Goal: Check status: Check status

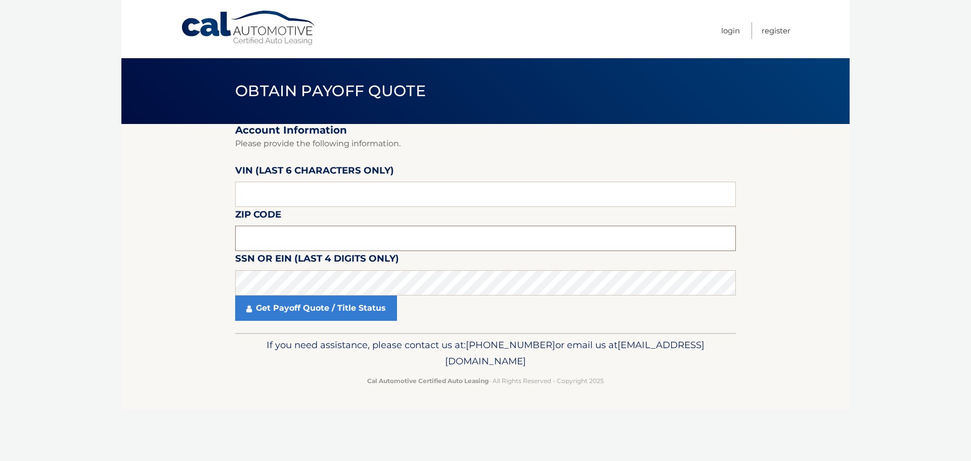
click at [262, 235] on input "text" at bounding box center [485, 237] width 501 height 25
type input "11801"
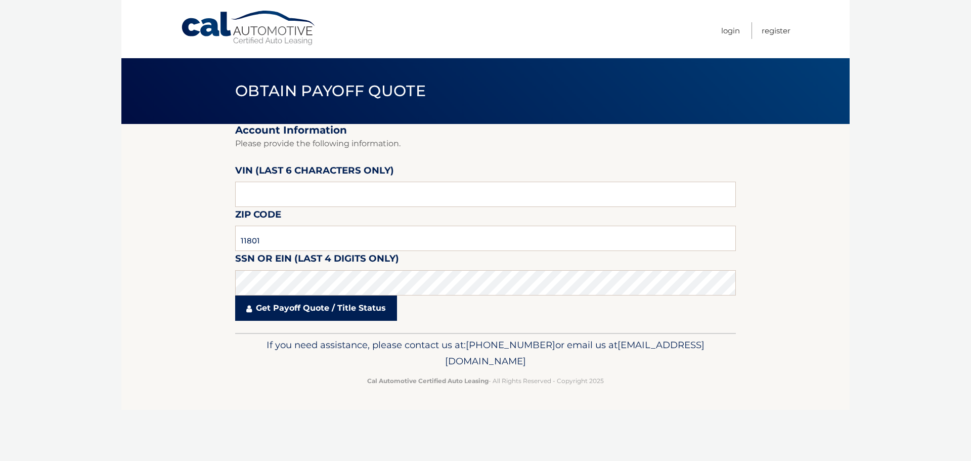
click at [329, 308] on link "Get Payoff Quote / Title Status" at bounding box center [316, 307] width 162 height 25
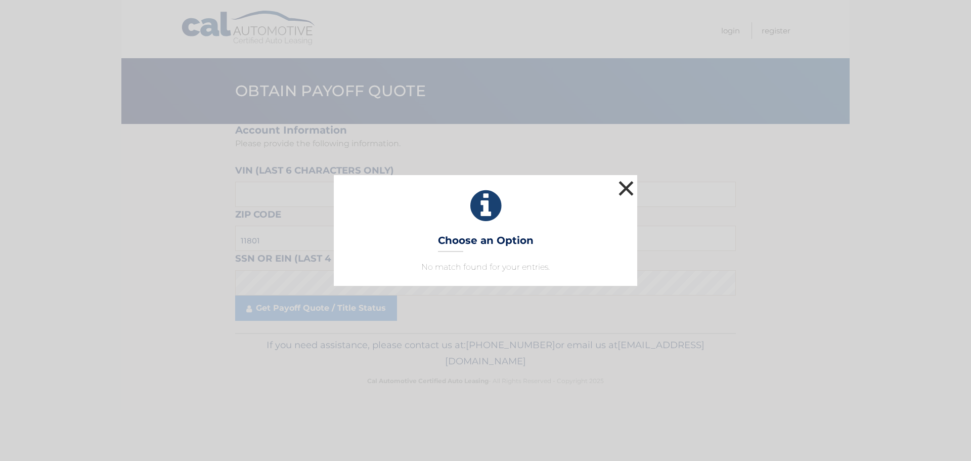
click at [625, 188] on button "×" at bounding box center [626, 188] width 20 height 20
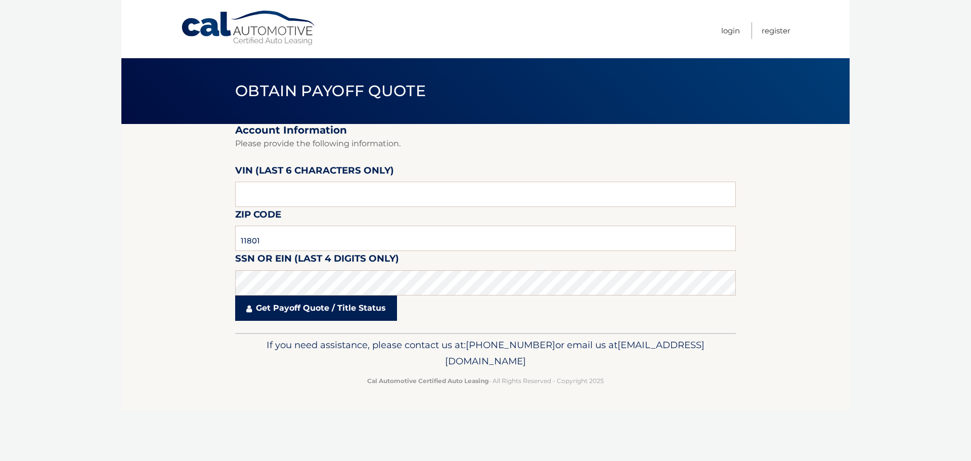
click at [275, 309] on link "Get Payoff Quote / Title Status" at bounding box center [316, 307] width 162 height 25
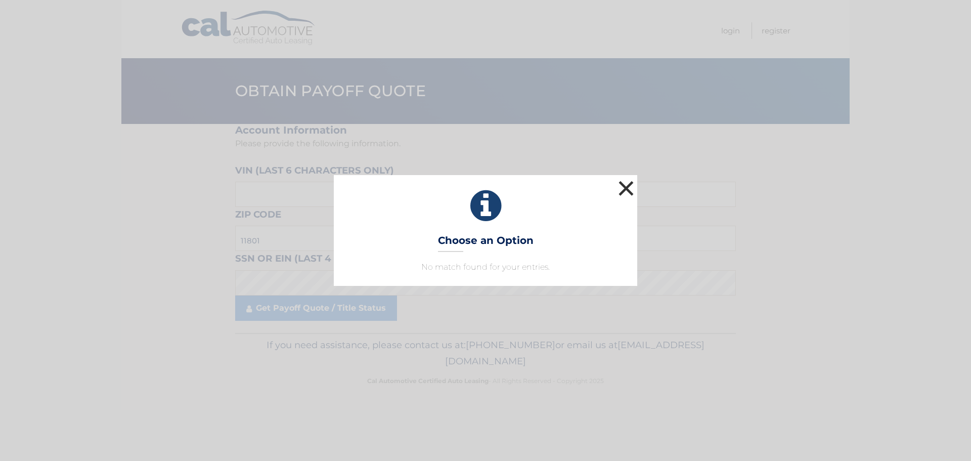
click at [627, 187] on button "×" at bounding box center [626, 188] width 20 height 20
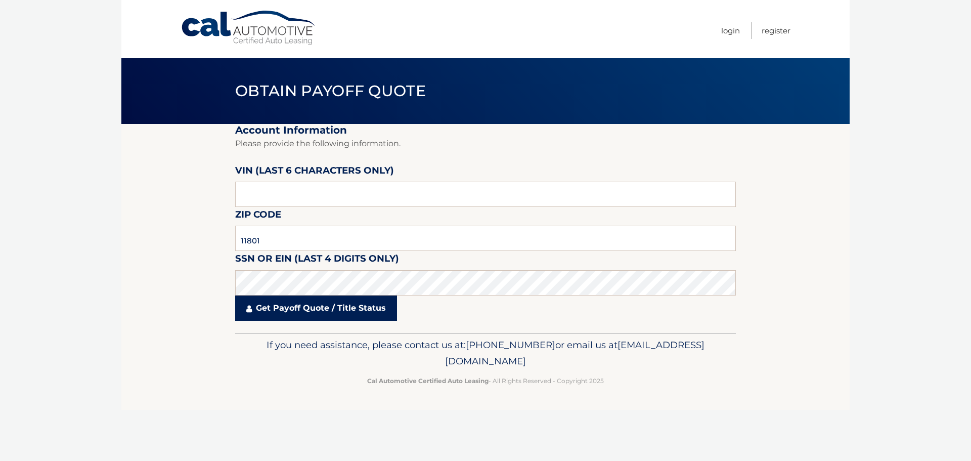
click at [263, 312] on link "Get Payoff Quote / Title Status" at bounding box center [316, 307] width 162 height 25
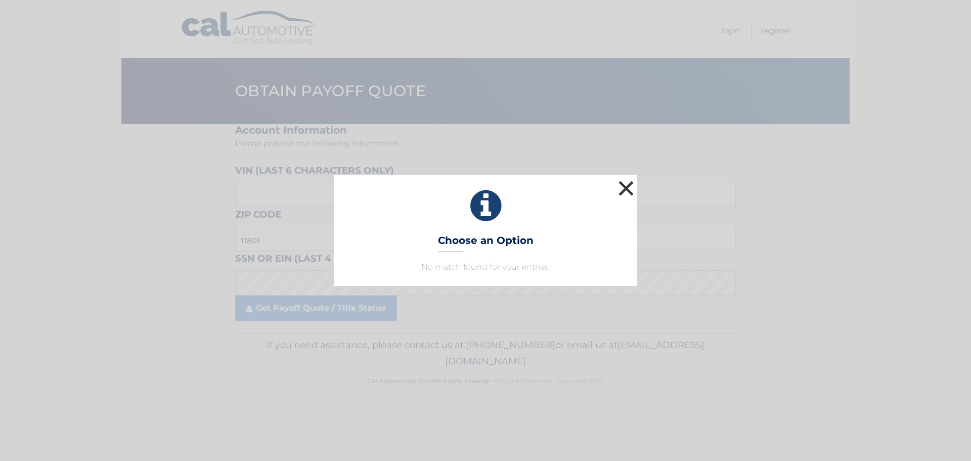
click at [624, 185] on button "×" at bounding box center [626, 188] width 20 height 20
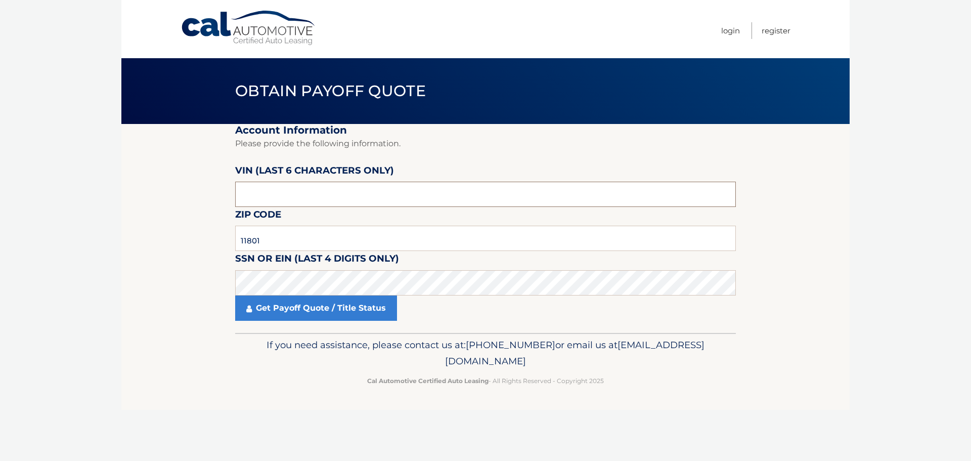
drag, startPoint x: 277, startPoint y: 198, endPoint x: 184, endPoint y: 205, distance: 92.8
click at [159, 203] on section "Account Information Please provide the following information. [PERSON_NAME] (la…" at bounding box center [485, 228] width 728 height 209
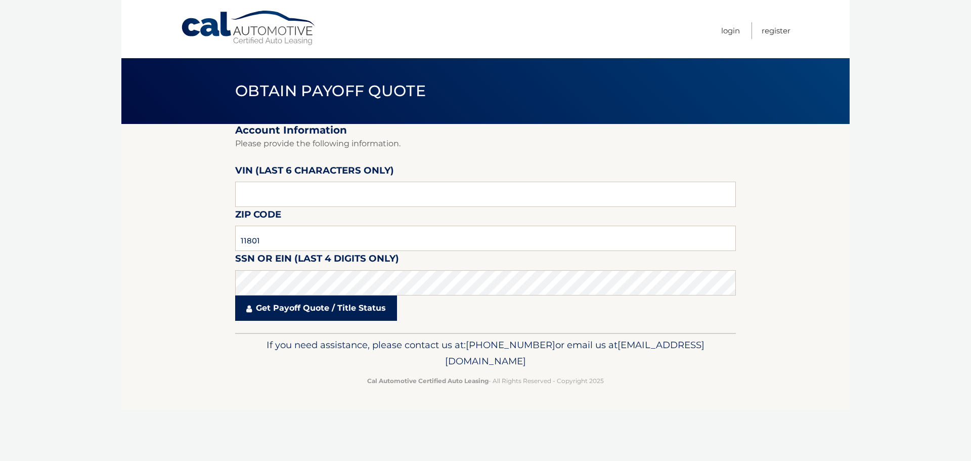
click at [305, 311] on link "Get Payoff Quote / Title Status" at bounding box center [316, 307] width 162 height 25
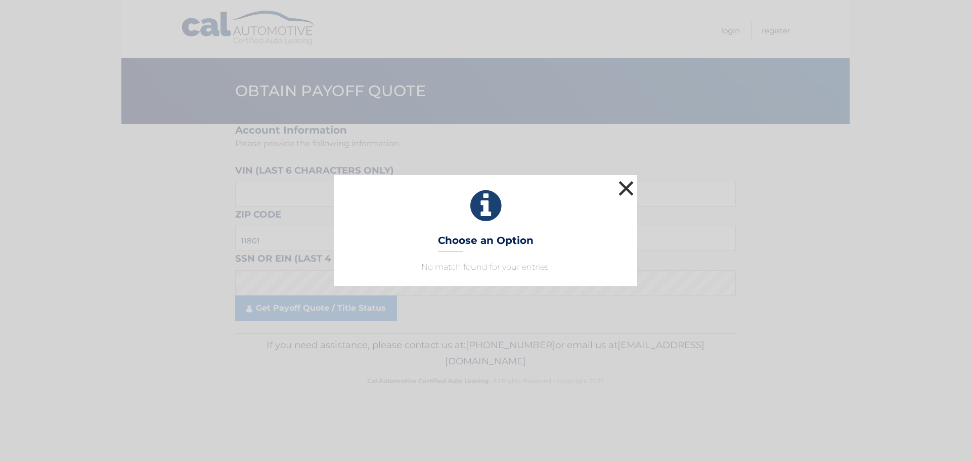
click at [630, 190] on button "×" at bounding box center [626, 188] width 20 height 20
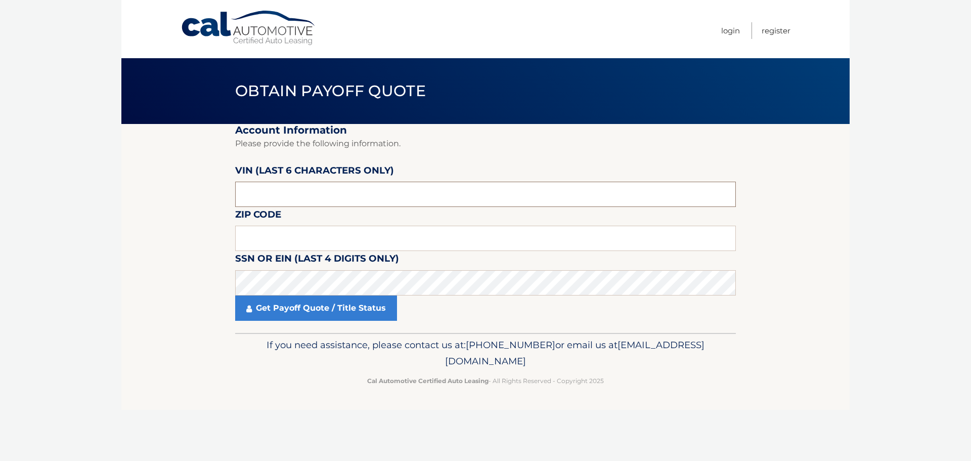
drag, startPoint x: 267, startPoint y: 194, endPoint x: 106, endPoint y: 157, distance: 164.8
click at [106, 158] on body "Cal Automotive Menu Login Register Obtain Payoff Quote" at bounding box center [485, 230] width 971 height 461
type input "214698"
click at [271, 243] on input "text" at bounding box center [485, 237] width 501 height 25
type input "11801"
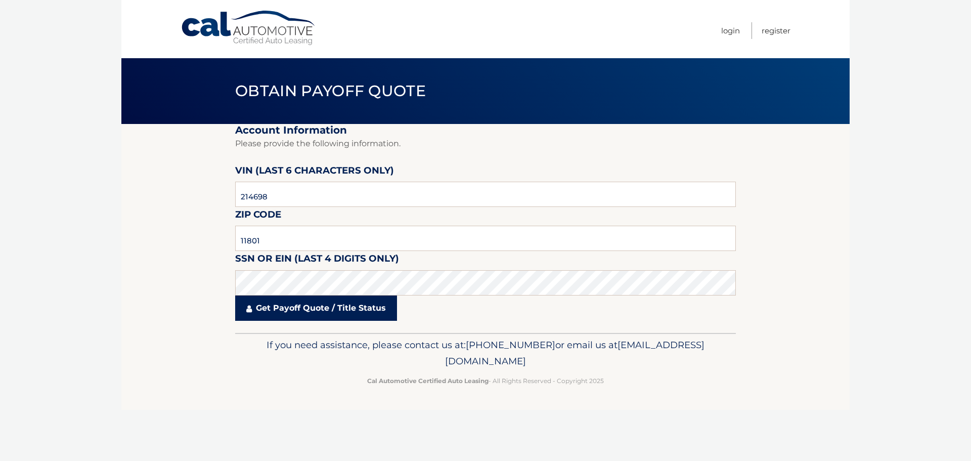
click at [329, 310] on link "Get Payoff Quote / Title Status" at bounding box center [316, 307] width 162 height 25
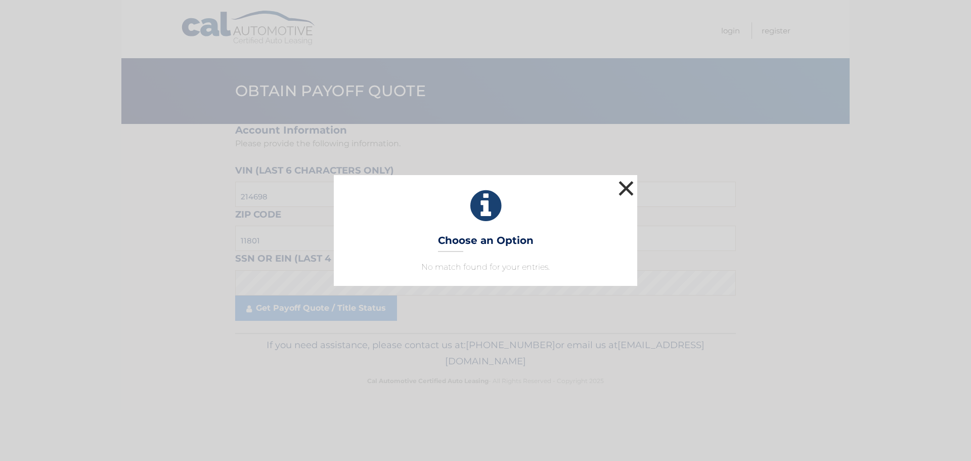
drag, startPoint x: 625, startPoint y: 188, endPoint x: 620, endPoint y: 189, distance: 5.2
click at [625, 188] on button "×" at bounding box center [626, 188] width 20 height 20
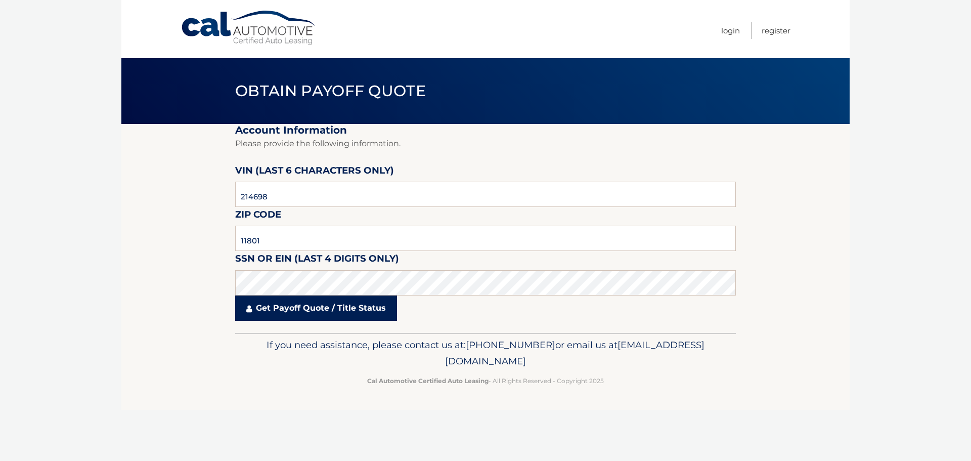
click at [320, 309] on link "Get Payoff Quote / Title Status" at bounding box center [316, 307] width 162 height 25
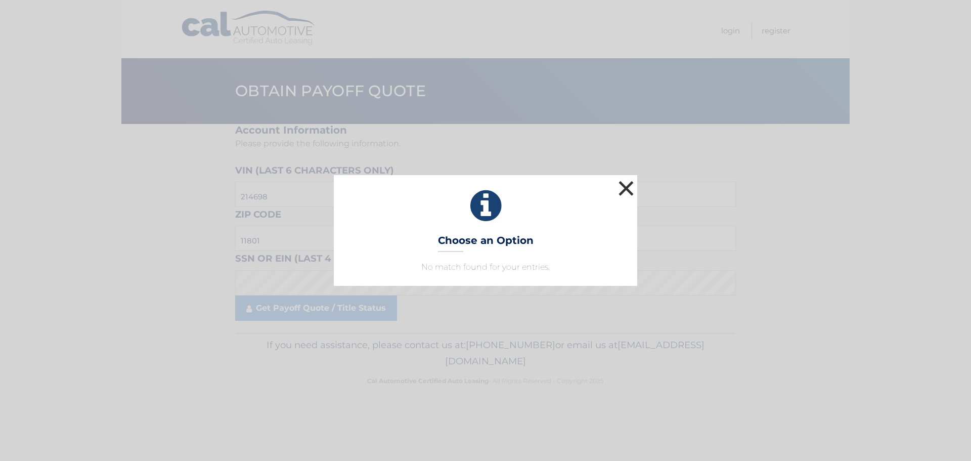
click at [624, 190] on button "×" at bounding box center [626, 188] width 20 height 20
